Goal: Task Accomplishment & Management: Use online tool/utility

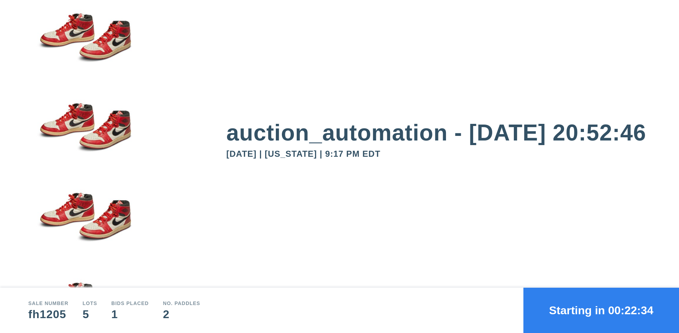
click at [601, 310] on button "Starting in 00:22:34" at bounding box center [602, 310] width 156 height 45
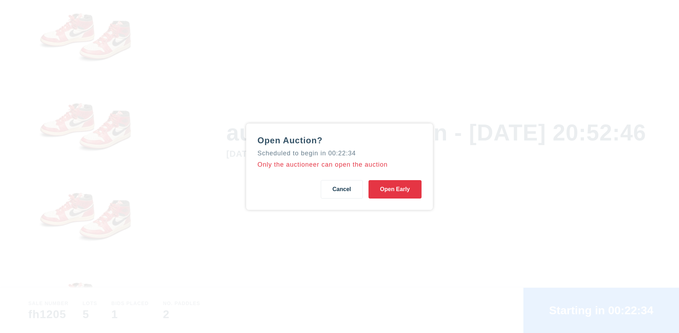
click at [395, 189] on button "Open Early" at bounding box center [395, 189] width 53 height 18
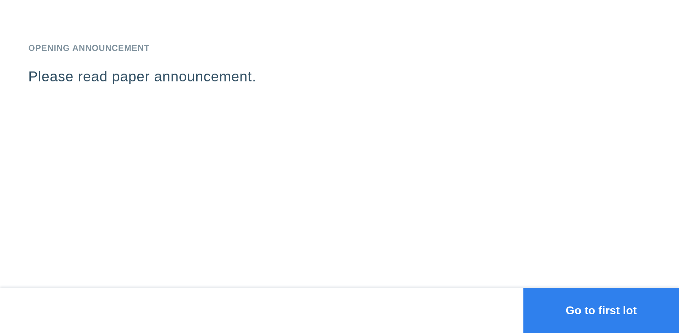
click at [601, 310] on button "Go to first lot" at bounding box center [602, 310] width 156 height 45
